Goal: Find specific page/section: Find specific page/section

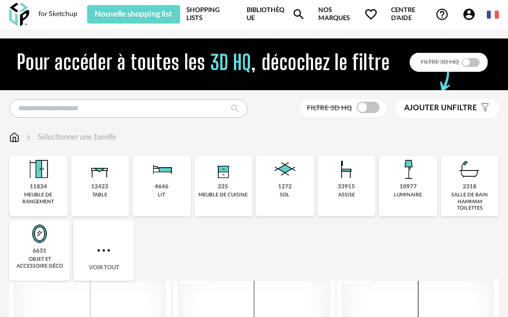
click at [265, 11] on link "Bibliothèque Magnify icon" at bounding box center [276, 14] width 59 height 18
click at [197, 14] on link "Shopping Lists" at bounding box center [211, 14] width 48 height 18
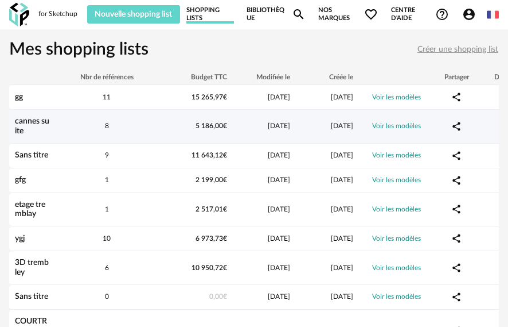
click at [37, 119] on link "cannes suite" at bounding box center [32, 126] width 34 height 18
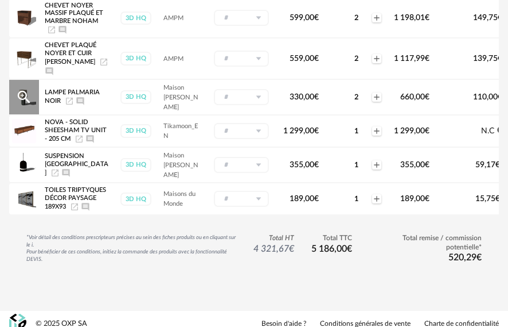
scroll to position [233, 0]
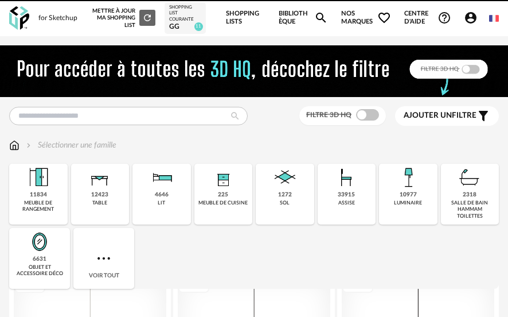
click at [185, 17] on div "Shopping List courante" at bounding box center [185, 14] width 32 height 18
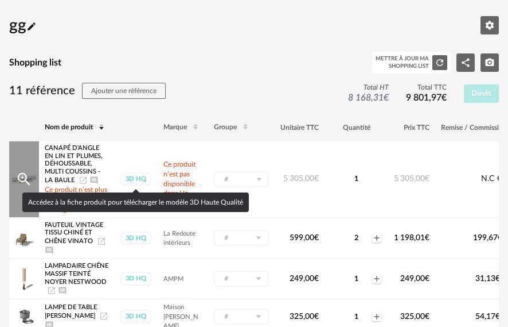
scroll to position [115, 0]
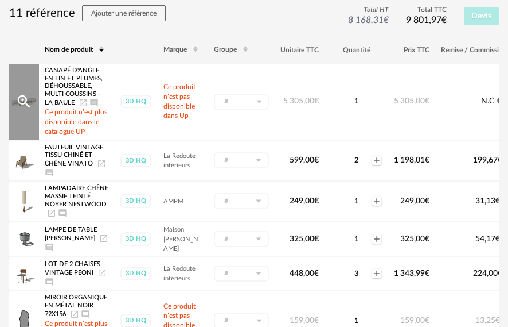
click at [81, 99] on icon "Launch icon" at bounding box center [83, 102] width 9 height 9
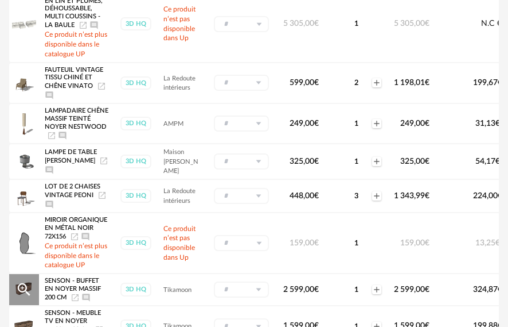
scroll to position [172, 0]
